Goal: Browse casually

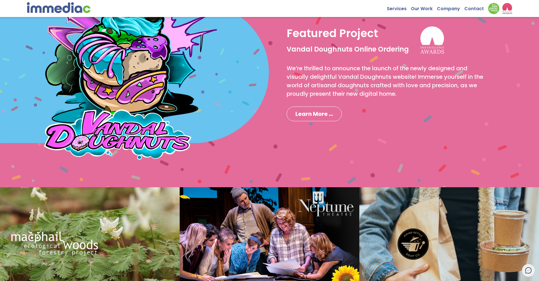
scroll to position [479, 0]
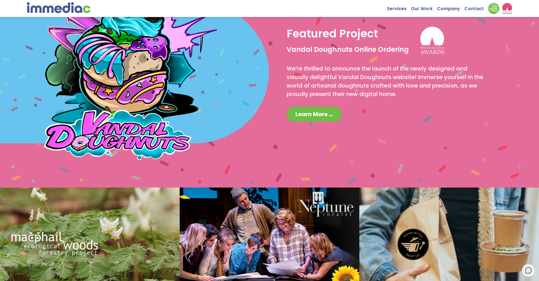
click at [307, 111] on span "Learn More ..." at bounding box center [315, 114] width 38 height 8
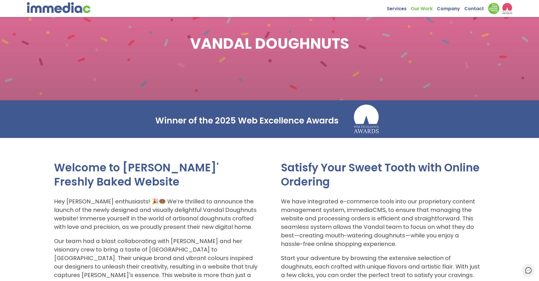
scroll to position [108, 0]
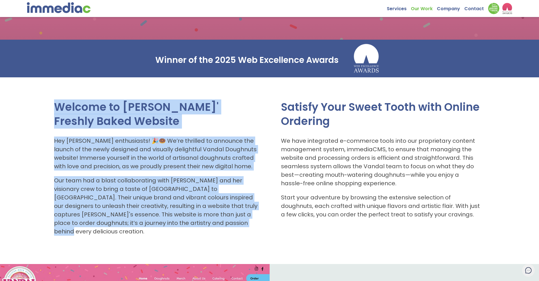
drag, startPoint x: 55, startPoint y: 105, endPoint x: 220, endPoint y: 221, distance: 201.6
click at [220, 221] on div "Welcome to [PERSON_NAME]' Freshly Baked Website Hey doughnut enthusiasts! 🎉🍩 We…" at bounding box center [156, 168] width 204 height 136
copy div "Welcome to [PERSON_NAME]' Freshly Baked Website Hey doughnut enthusiasts! 🎉🍩 We…"
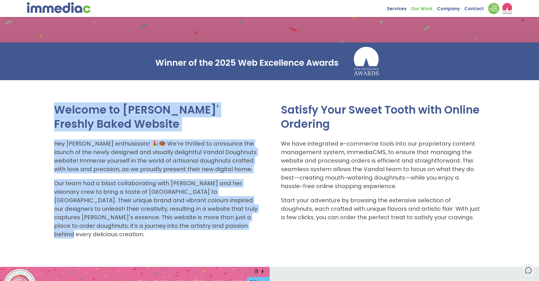
scroll to position [102, 0]
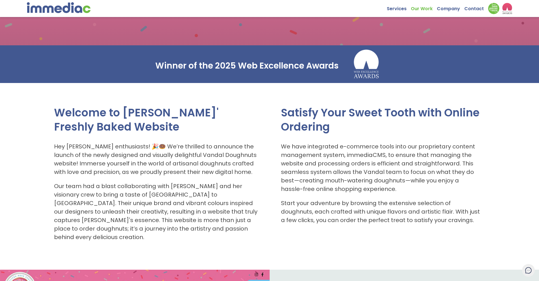
click at [325, 74] on div "Winner of the 2025 Web Excellence Awards" at bounding box center [270, 64] width 440 height 38
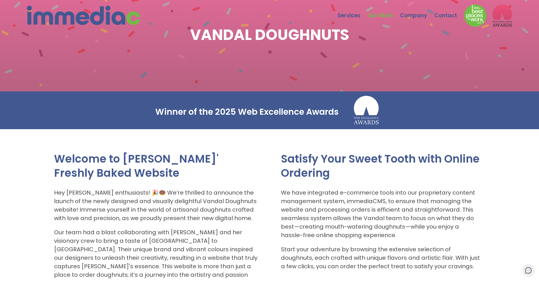
scroll to position [0, 0]
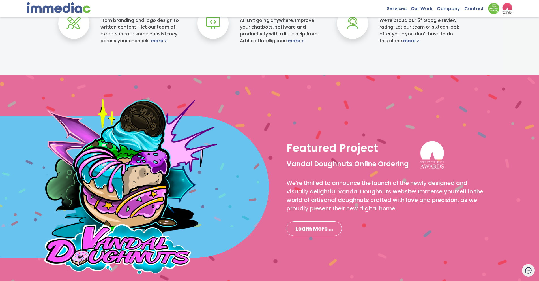
scroll to position [367, 0]
